Goal: Information Seeking & Learning: Learn about a topic

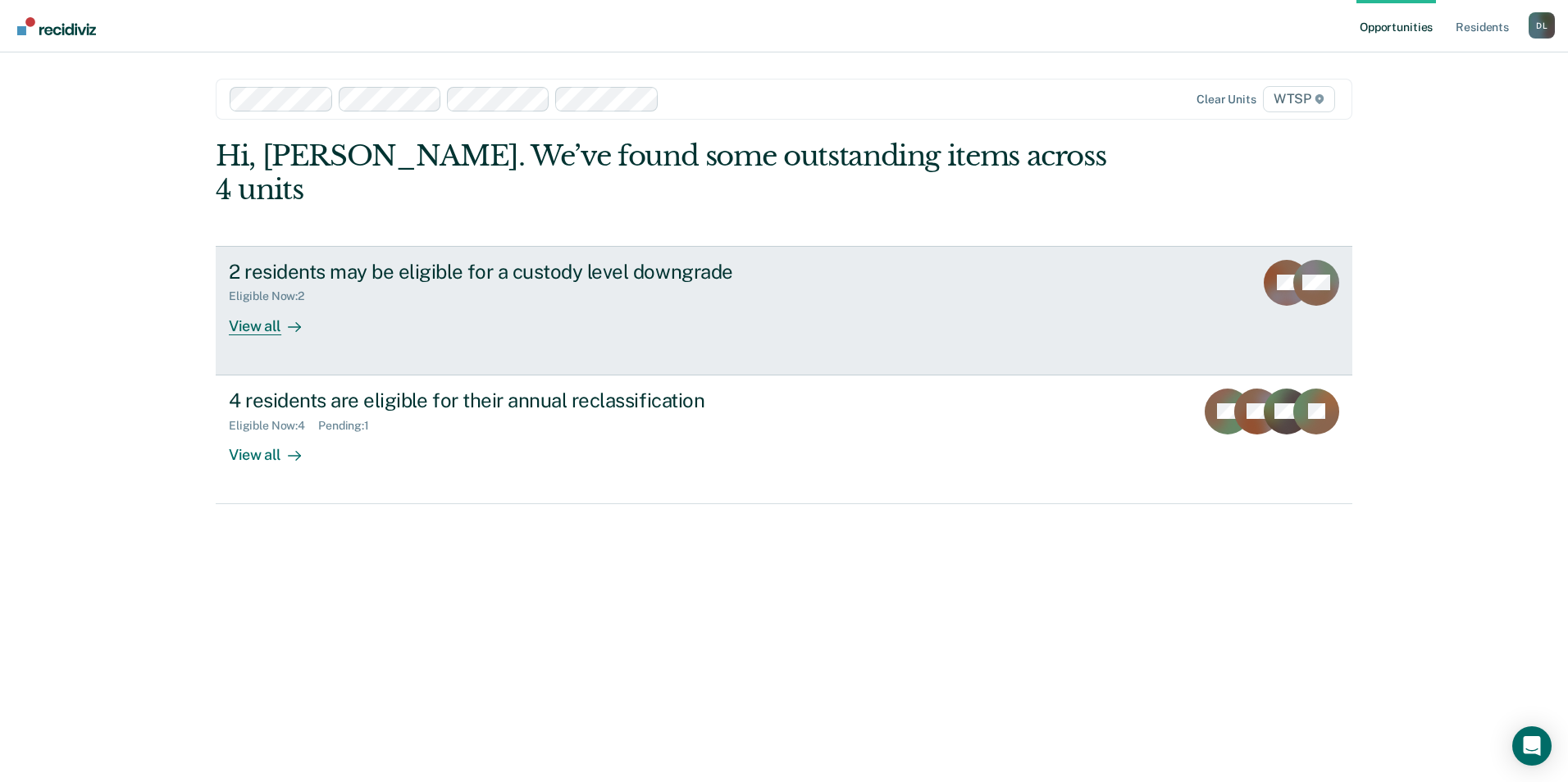
click at [265, 303] on div "View all" at bounding box center [275, 319] width 92 height 32
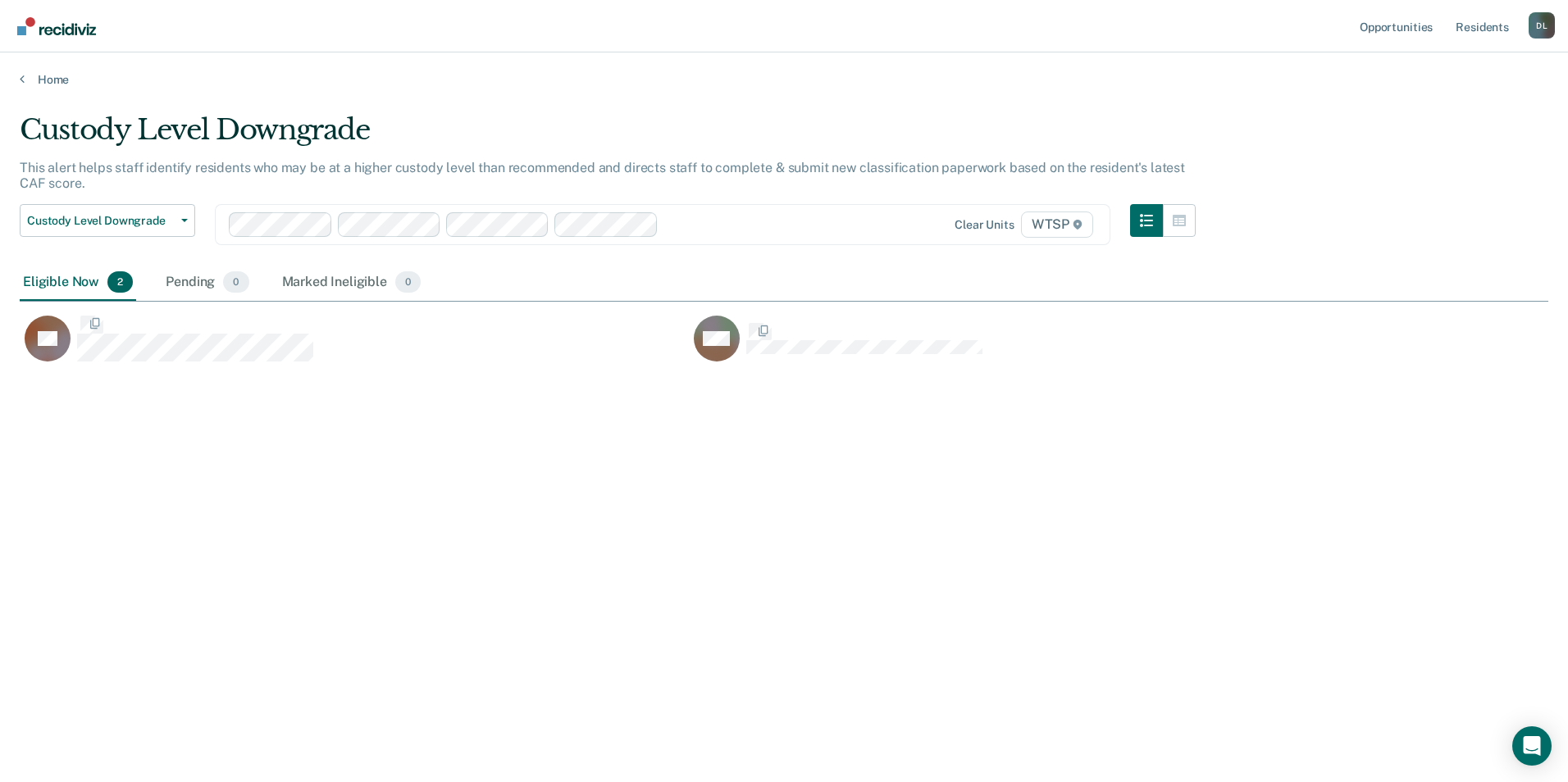
scroll to position [534, 1516]
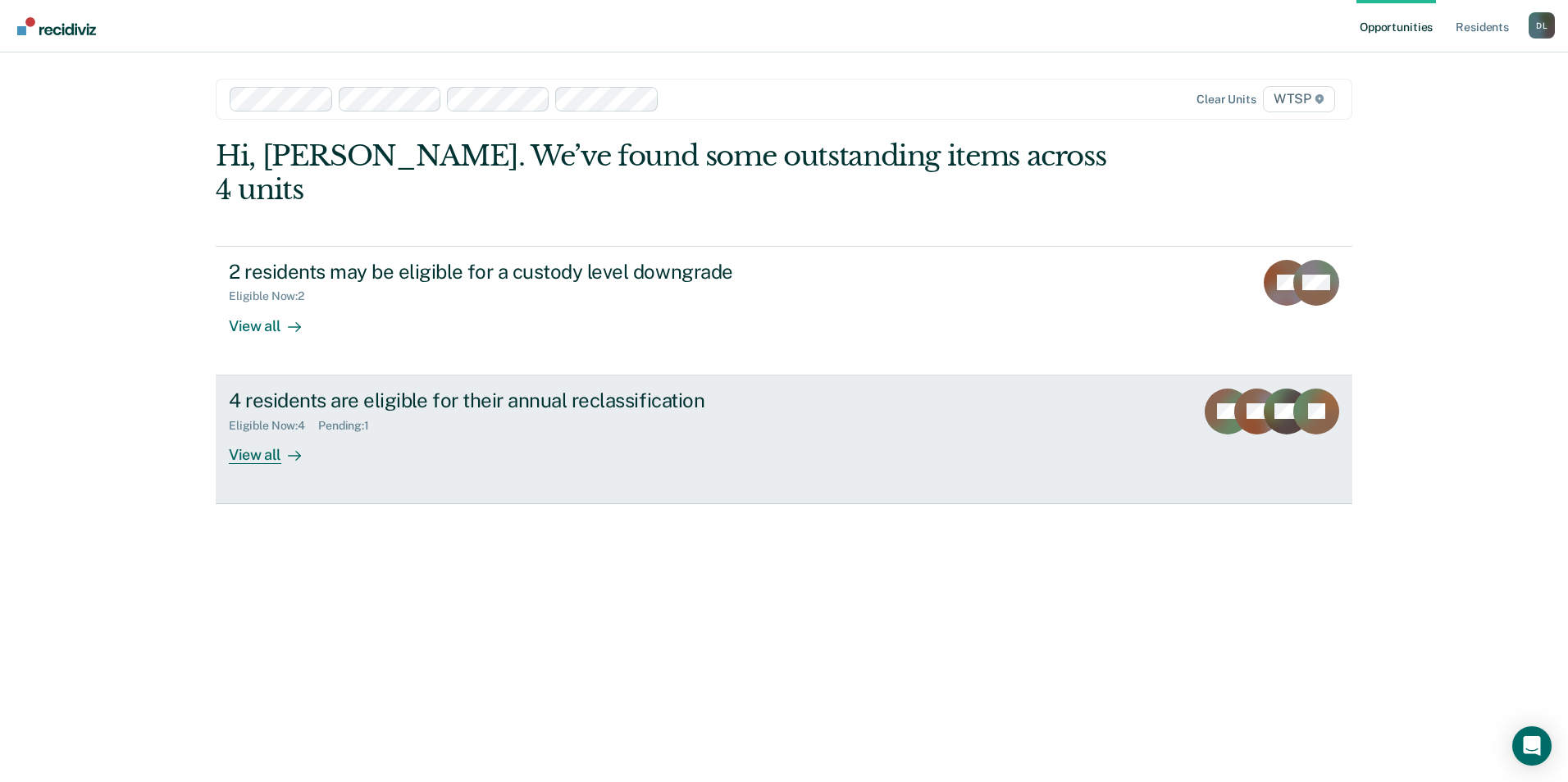
click at [408, 388] on div "4 residents are eligible for their annual reclassification" at bounding box center [517, 400] width 576 height 24
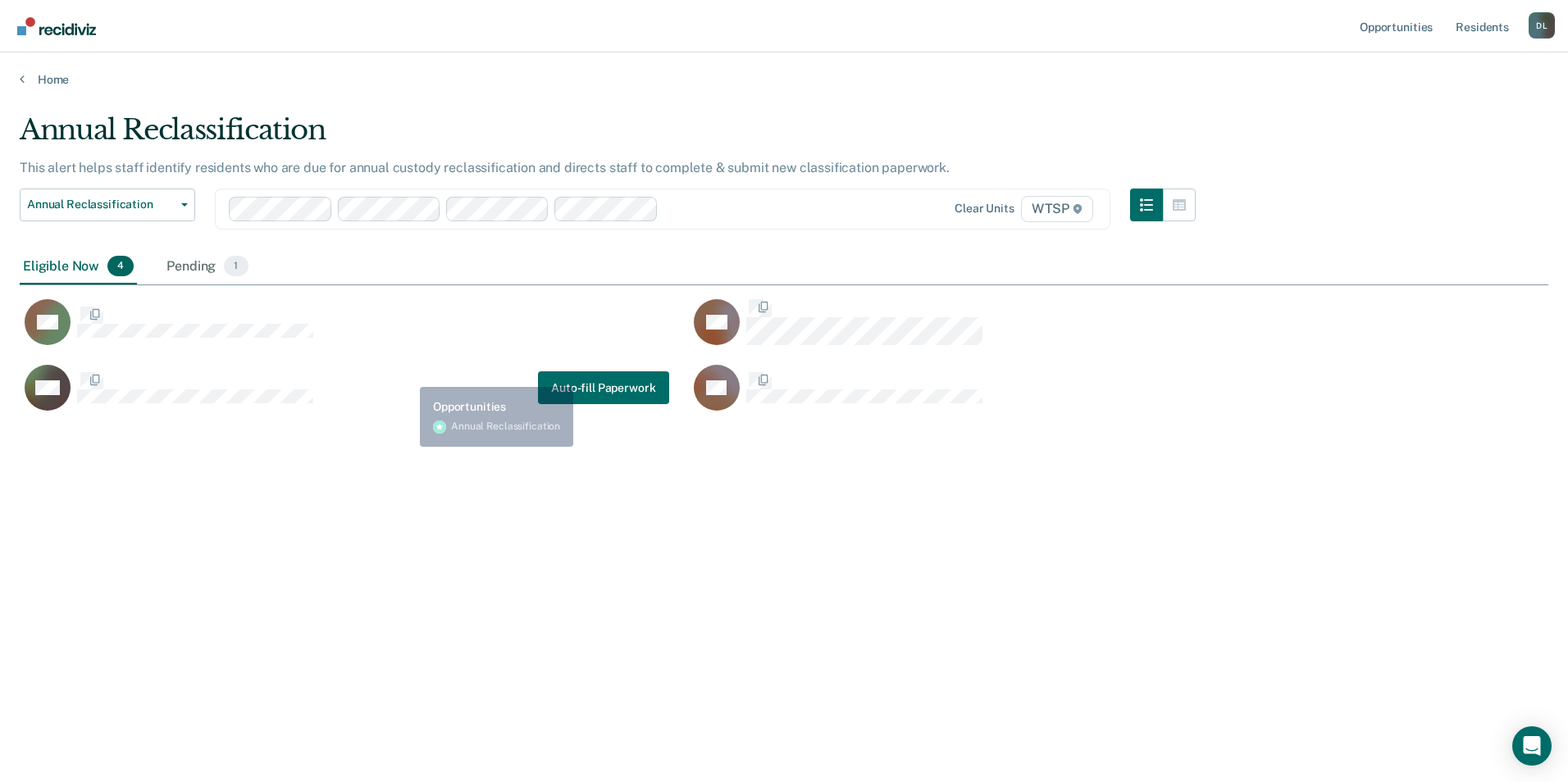
scroll to position [534, 1516]
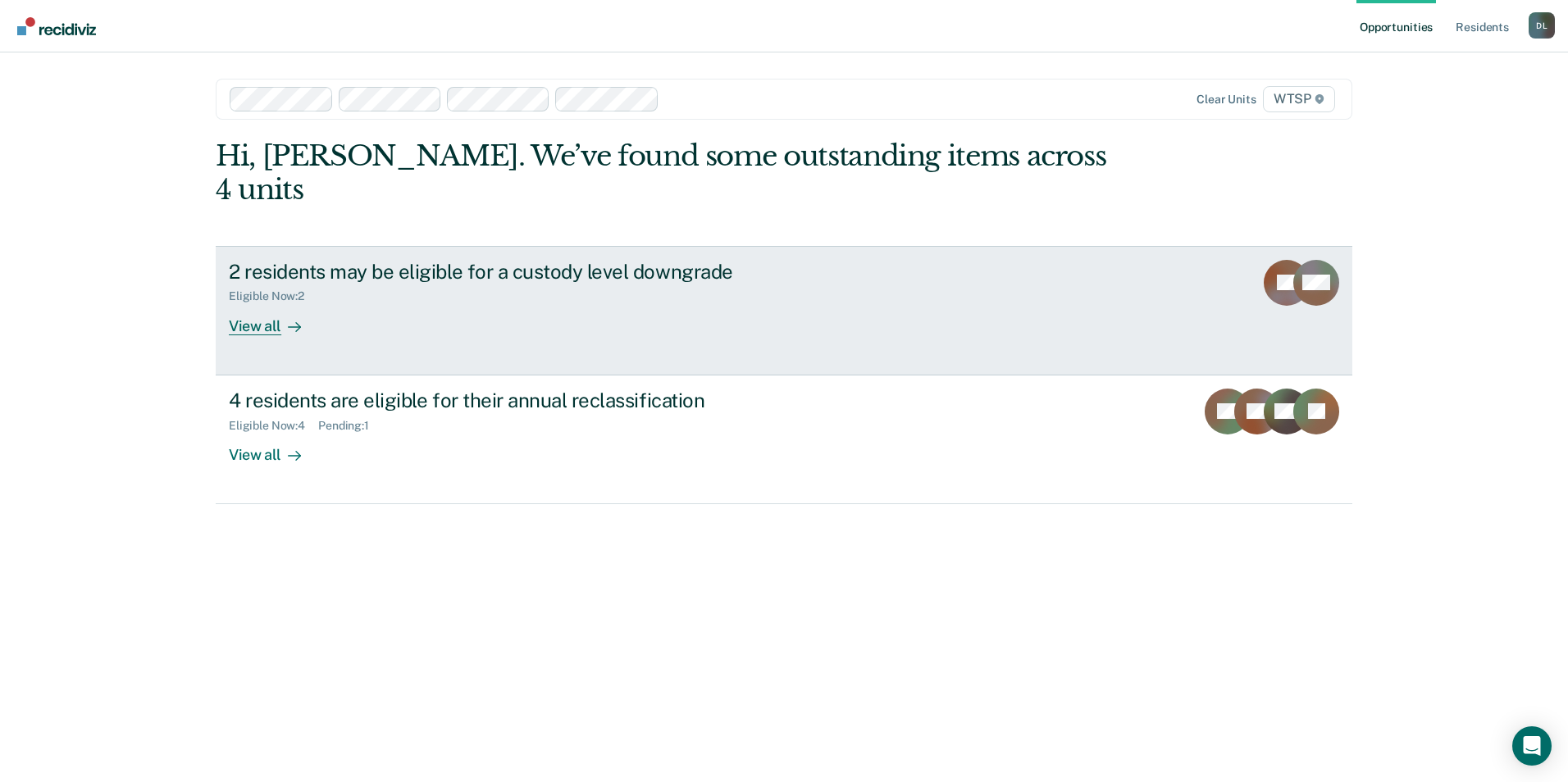
click at [341, 260] on div "2 residents may be eligible for a custody level downgrade" at bounding box center [517, 272] width 576 height 24
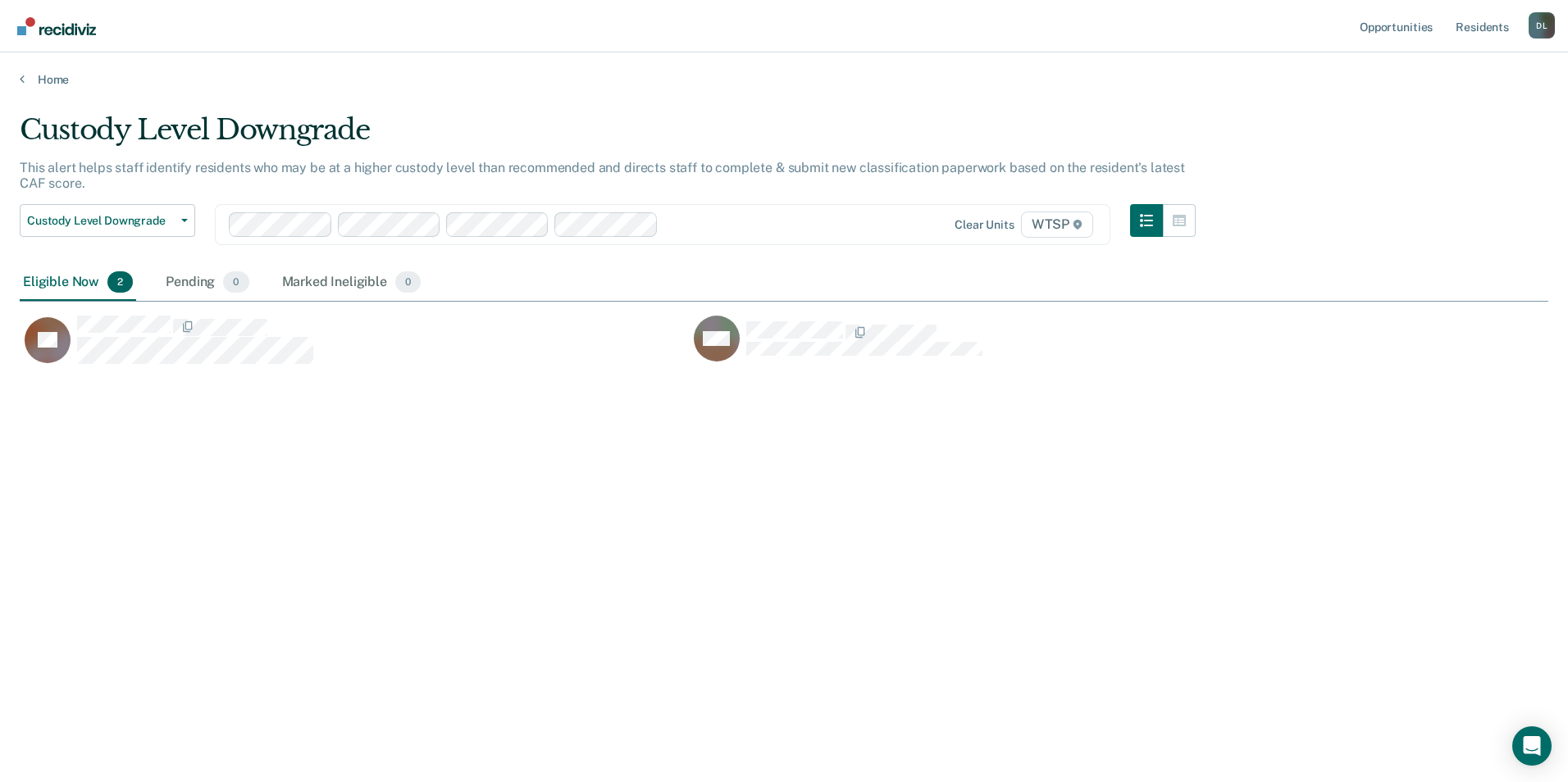
scroll to position [534, 1516]
